Goal: Find specific page/section: Find specific page/section

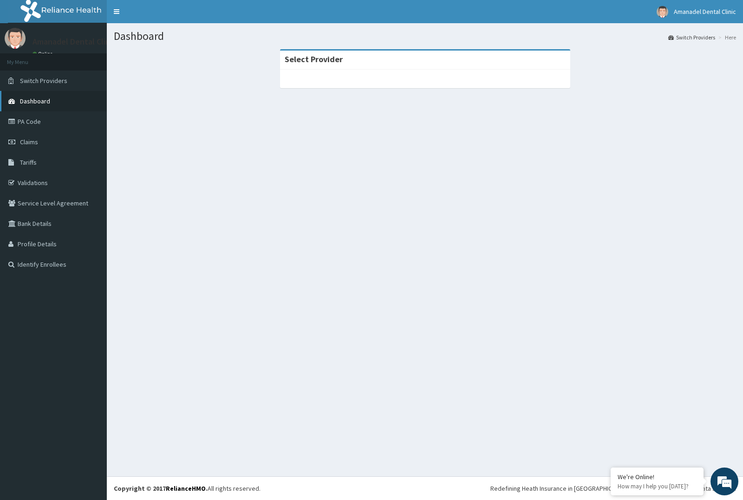
click at [74, 97] on link "Dashboard" at bounding box center [53, 101] width 107 height 20
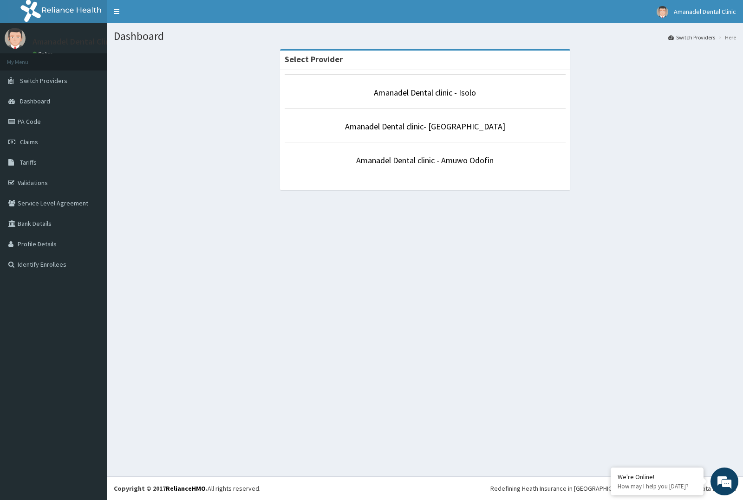
drag, startPoint x: 482, startPoint y: 128, endPoint x: 385, endPoint y: 134, distance: 96.7
click at [481, 128] on p "Amanadel Dental clinic- [GEOGRAPHIC_DATA]" at bounding box center [424, 127] width 281 height 12
click at [50, 123] on link "PA Code" at bounding box center [53, 121] width 107 height 20
click at [476, 117] on li "Amanadel Dental clinic- Ejigbo" at bounding box center [424, 125] width 281 height 34
click at [434, 127] on link "Amanadel Dental clinic- Ejigbo" at bounding box center [425, 126] width 160 height 11
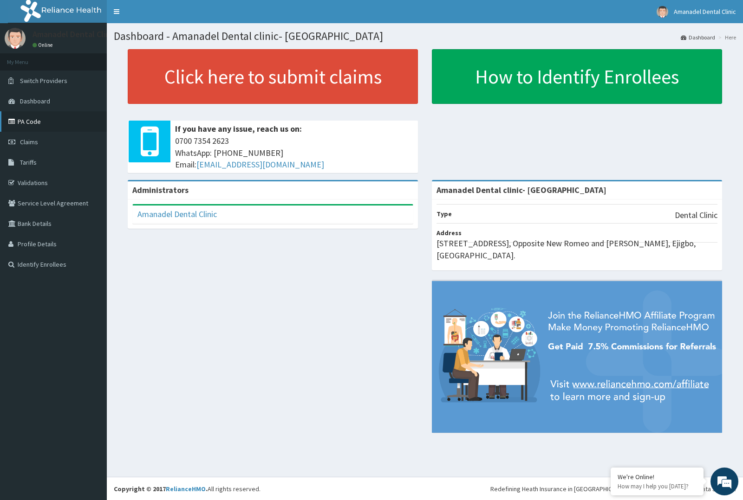
click at [42, 119] on link "PA Code" at bounding box center [53, 121] width 107 height 20
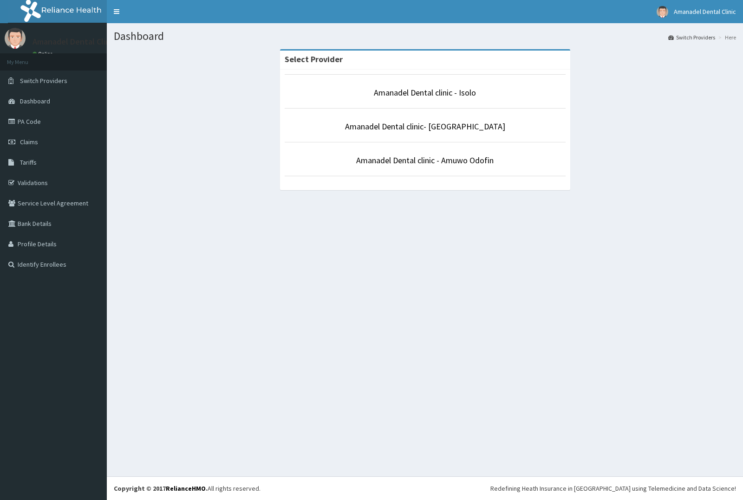
click at [479, 129] on p "Amanadel Dental clinic- [GEOGRAPHIC_DATA]" at bounding box center [424, 127] width 281 height 12
click at [408, 128] on link "Amanadel Dental clinic- [GEOGRAPHIC_DATA]" at bounding box center [425, 126] width 160 height 11
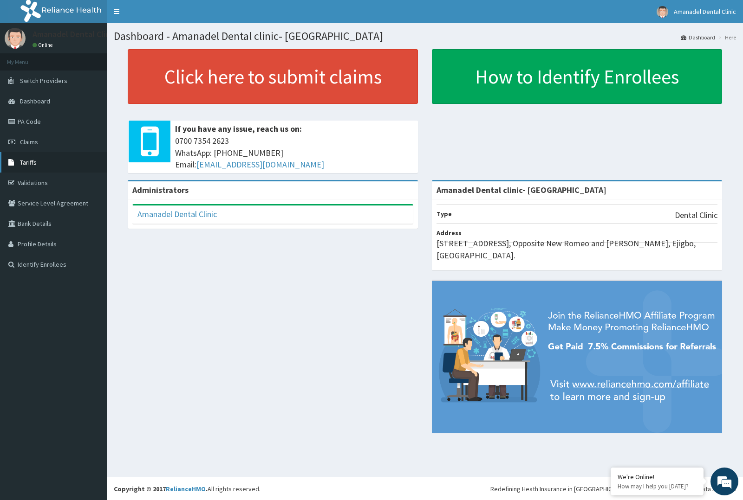
click at [34, 158] on link "Tariffs" at bounding box center [53, 162] width 107 height 20
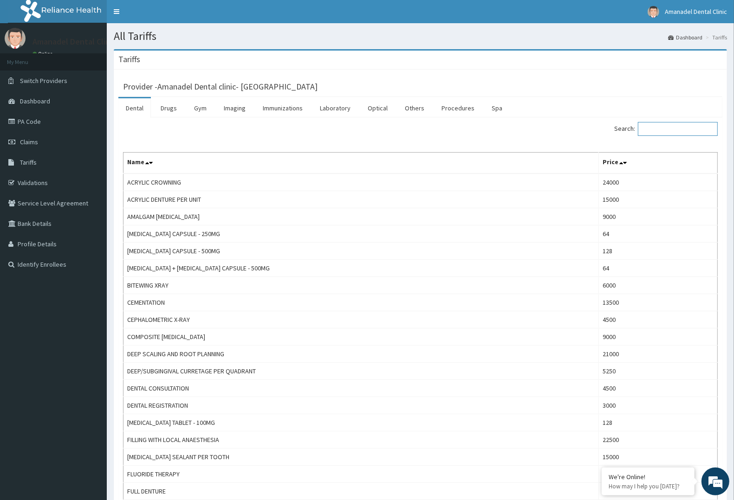
click at [672, 131] on input "Search:" at bounding box center [678, 129] width 80 height 14
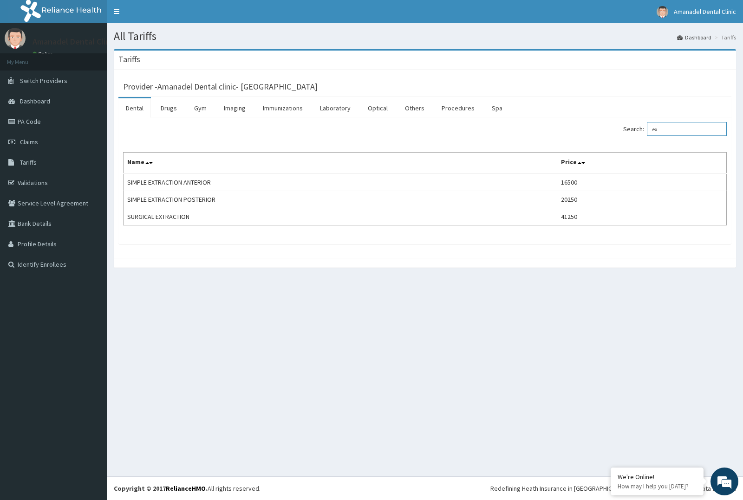
type input "e"
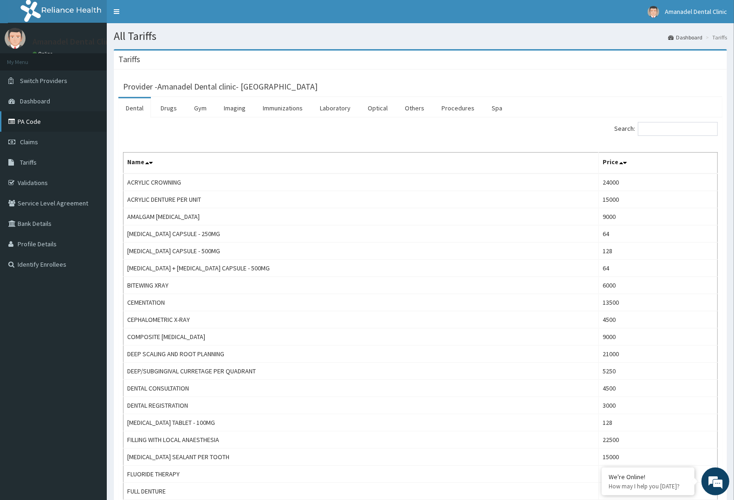
click at [67, 123] on link "PA Code" at bounding box center [53, 121] width 107 height 20
click at [676, 131] on input "Search:" at bounding box center [678, 129] width 80 height 14
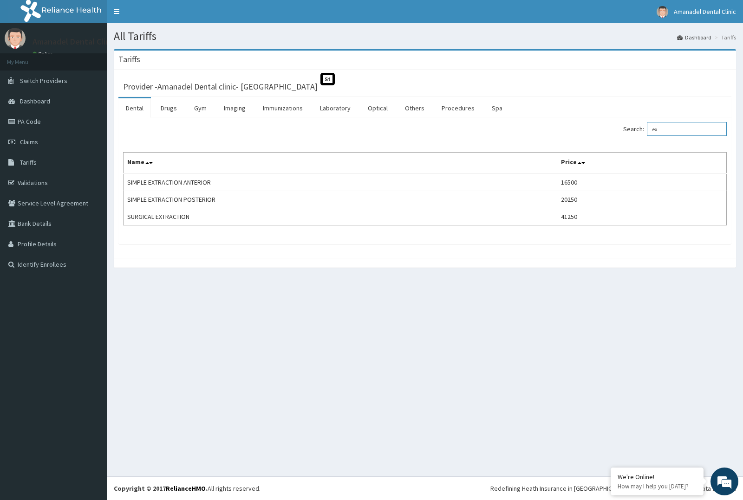
type input "e"
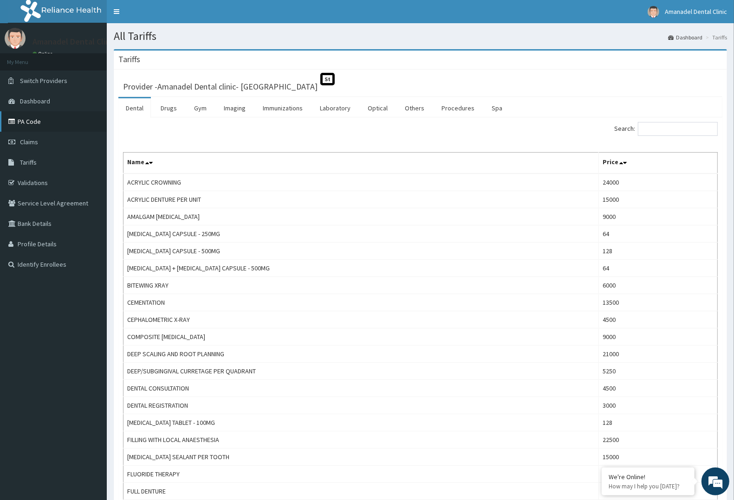
click at [42, 119] on link "PA Code" at bounding box center [53, 121] width 107 height 20
click at [672, 129] on input "Search:" at bounding box center [678, 129] width 80 height 14
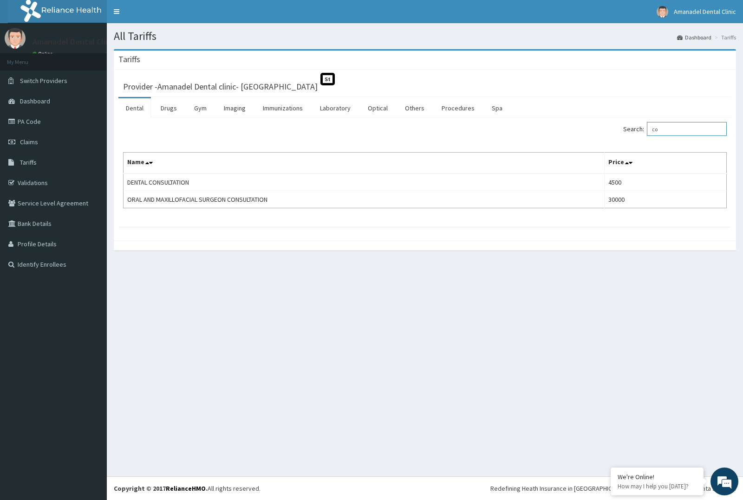
type input "c"
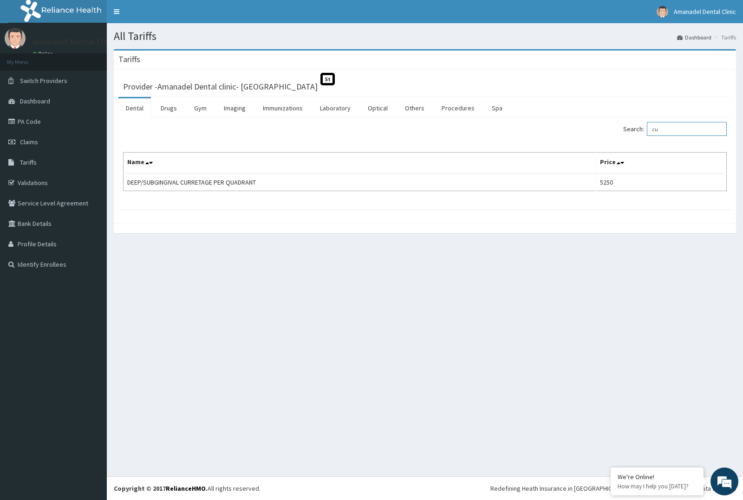
type input "c"
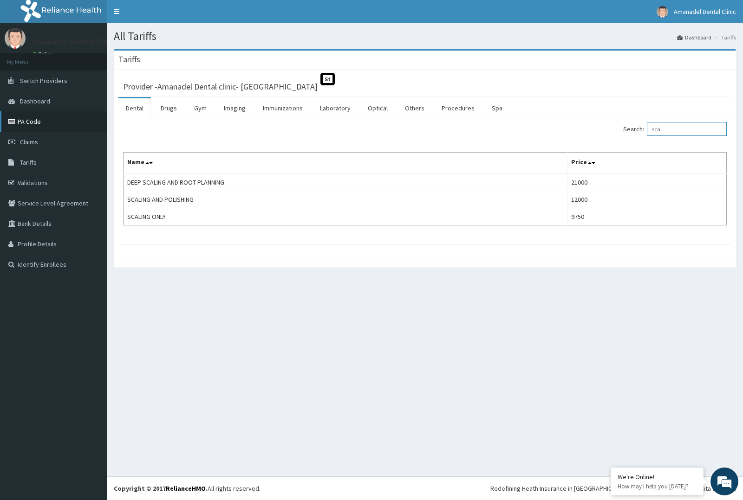
type input "scal"
click at [34, 117] on link "PA Code" at bounding box center [53, 121] width 107 height 20
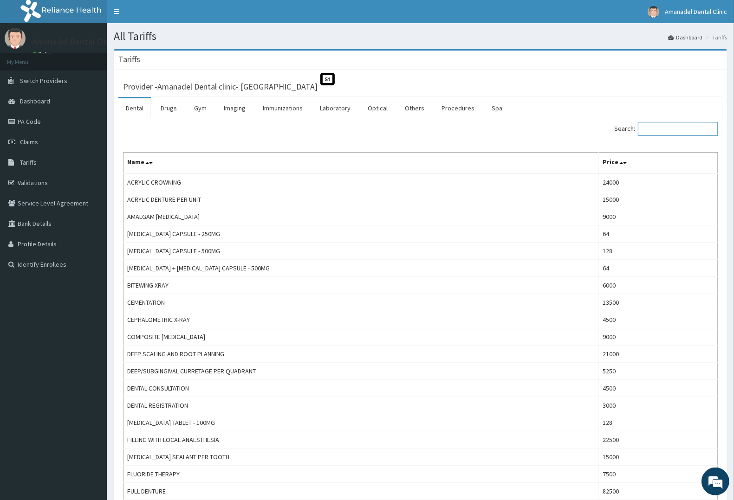
click at [680, 130] on input "Search:" at bounding box center [678, 129] width 80 height 14
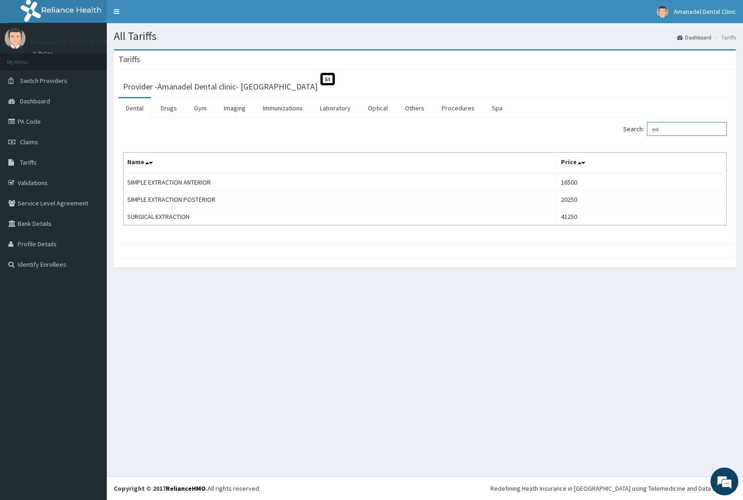
type input "ext"
